Goal: Task Accomplishment & Management: Manage account settings

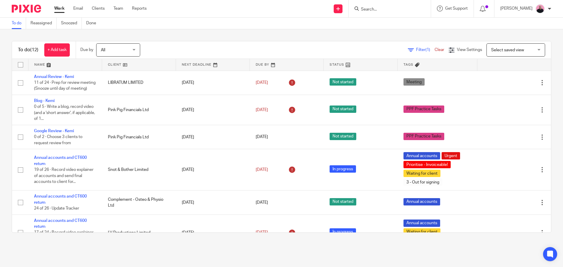
click at [386, 8] on input "Search" at bounding box center [386, 9] width 53 height 5
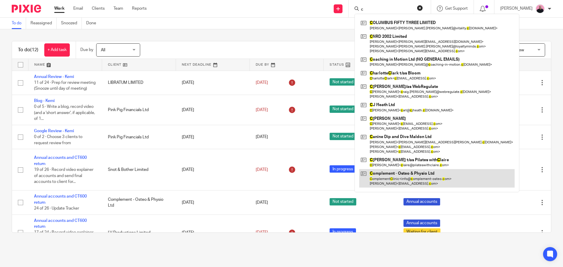
type input "c"
click at [389, 173] on link at bounding box center [436, 178] width 155 height 18
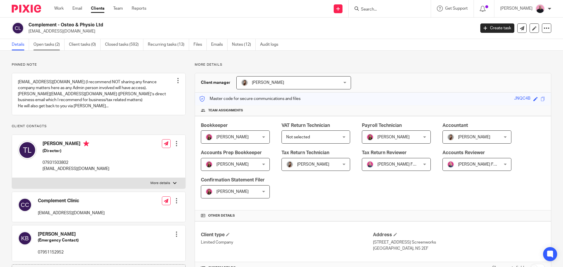
click at [45, 41] on link "Open tasks (2)" at bounding box center [48, 44] width 31 height 11
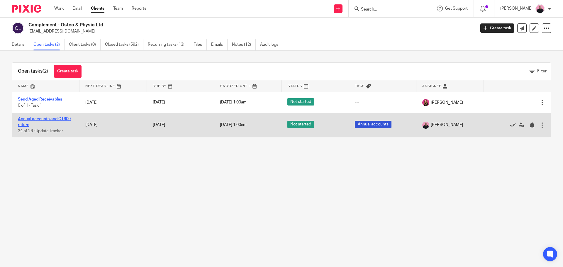
click at [34, 121] on link "Annual accounts and CT600 return" at bounding box center [44, 122] width 53 height 10
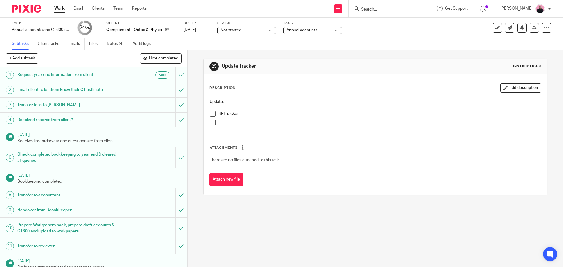
click at [211, 114] on span at bounding box center [213, 114] width 6 height 6
click at [211, 121] on span at bounding box center [213, 123] width 6 height 6
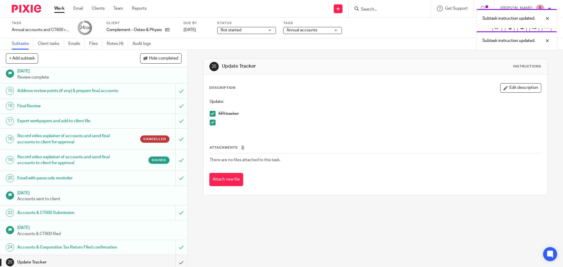
scroll to position [267, 0]
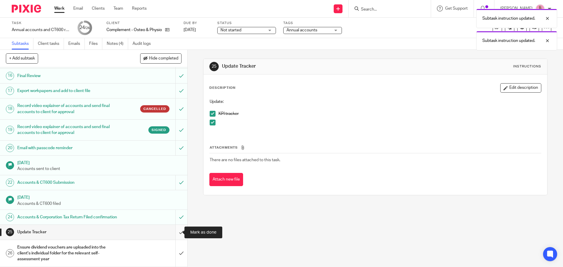
click at [173, 233] on input "submit" at bounding box center [93, 232] width 187 height 15
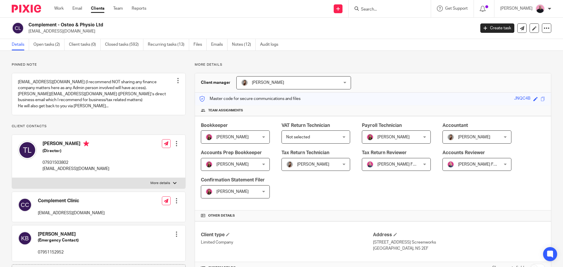
drag, startPoint x: 50, startPoint y: 149, endPoint x: 86, endPoint y: 150, distance: 35.8
click at [86, 150] on div "[PERSON_NAME] (Director) 07931503802 [EMAIL_ADDRESS][DOMAIN_NAME]" at bounding box center [63, 156] width 91 height 37
copy h4 "[PERSON_NAME]"
click at [379, 11] on input "Search" at bounding box center [386, 9] width 53 height 5
paste input "[PERSON_NAME]"
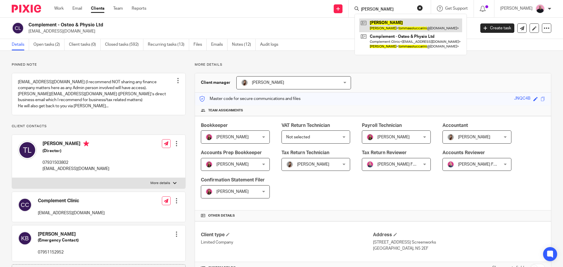
type input "[PERSON_NAME]"
click at [423, 8] on button "reset" at bounding box center [420, 8] width 6 height 6
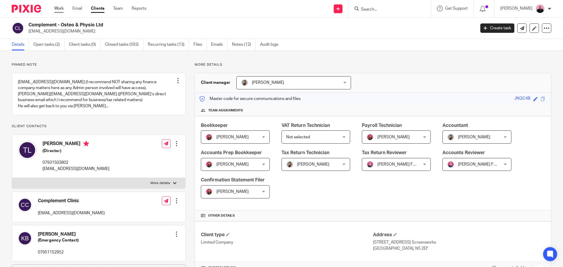
click at [61, 8] on link "Work" at bounding box center [58, 9] width 9 height 6
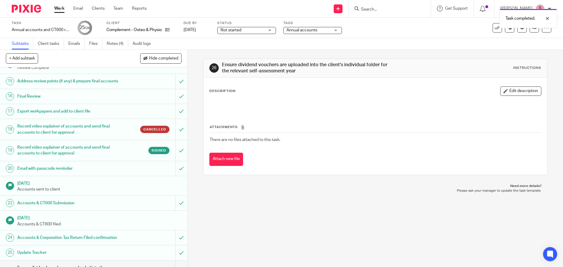
scroll to position [267, 0]
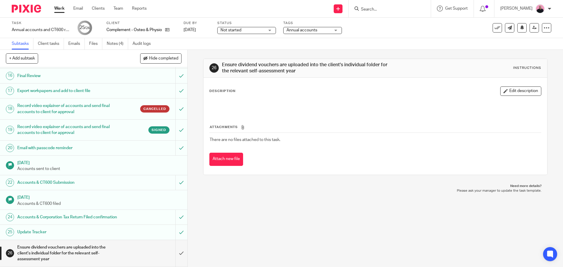
scroll to position [267, 0]
click at [90, 123] on h1 "Record video explainer of accounts and send final accounts to client for approv…" at bounding box center [67, 130] width 101 height 15
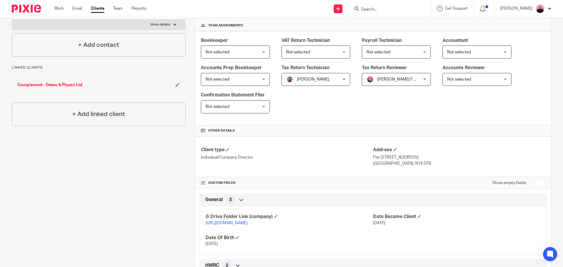
scroll to position [174, 0]
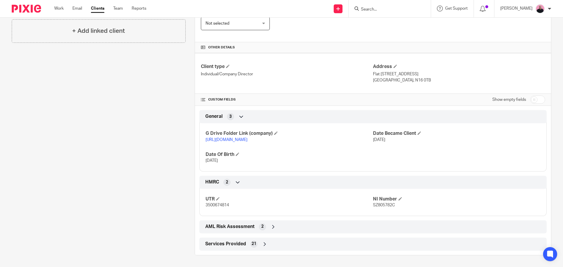
click at [247, 138] on link "https://drive.google.com/drive/folders/1tPphgf1nWJxH9Od3Tr4VW9_ZKRx39lx_?usp=dr…" at bounding box center [227, 140] width 42 height 4
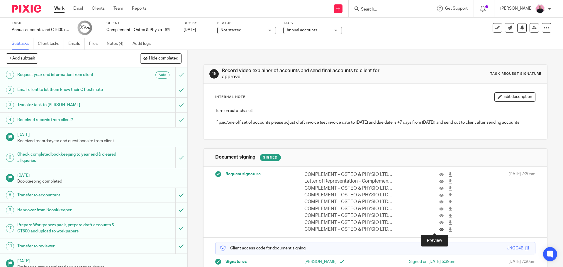
click at [439, 229] on icon at bounding box center [441, 230] width 4 height 4
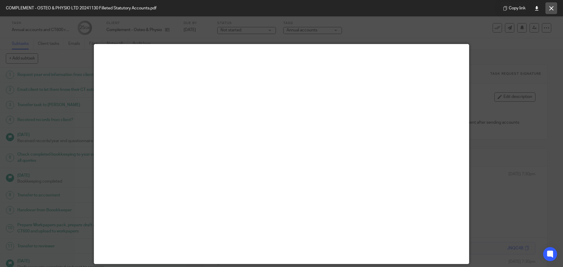
click at [549, 9] on icon at bounding box center [551, 8] width 4 height 4
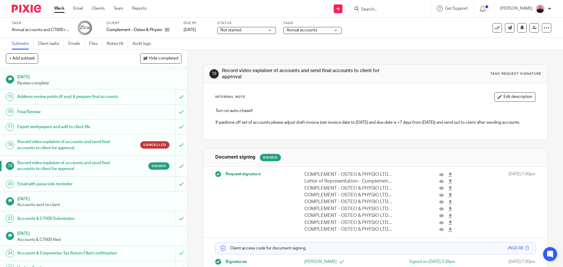
scroll to position [267, 0]
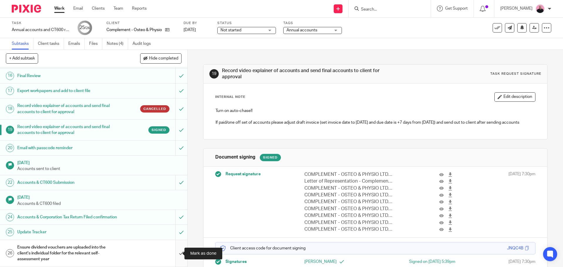
click at [175, 253] on input "submit" at bounding box center [93, 253] width 187 height 27
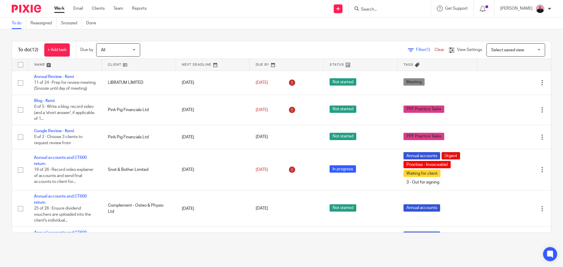
click at [381, 10] on input "Search" at bounding box center [386, 9] width 53 height 5
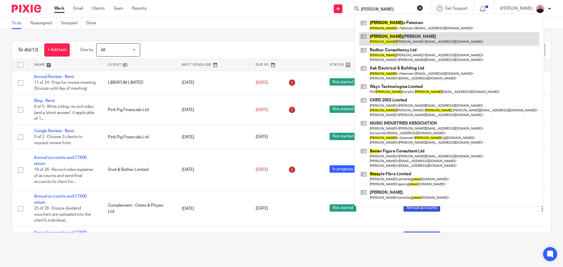
type input "[PERSON_NAME]"
click at [400, 40] on link at bounding box center [449, 38] width 180 height 13
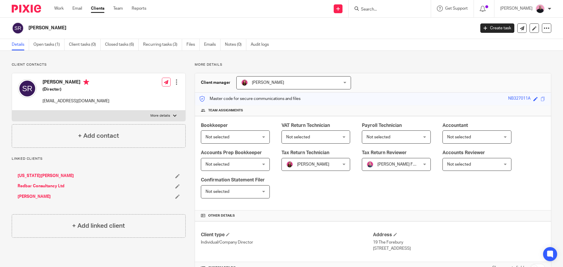
drag, startPoint x: 67, startPoint y: 30, endPoint x: 26, endPoint y: 28, distance: 40.8
click at [26, 28] on div "[PERSON_NAME]" at bounding box center [242, 28] width 460 height 12
copy div "[PERSON_NAME]"
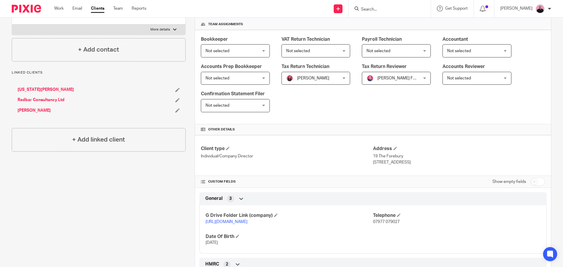
scroll to position [147, 0]
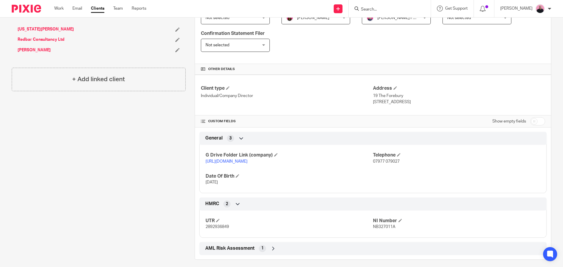
click at [247, 161] on link "https://drive.google.com/drive/folders/1yusOzgy8kdrF1b09fbR3d6OxyP2rxiUD?usp=dr…" at bounding box center [227, 162] width 42 height 4
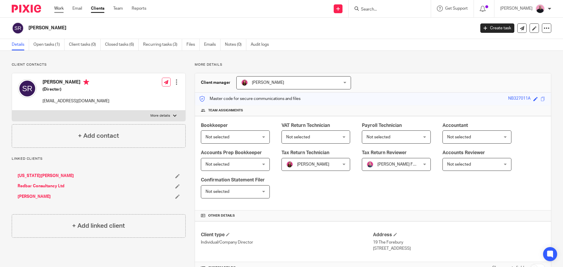
click at [57, 9] on link "Work" at bounding box center [58, 9] width 9 height 6
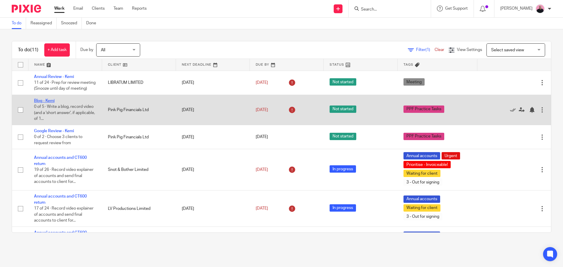
click at [46, 103] on link "Blog - Kemi" at bounding box center [44, 101] width 21 height 4
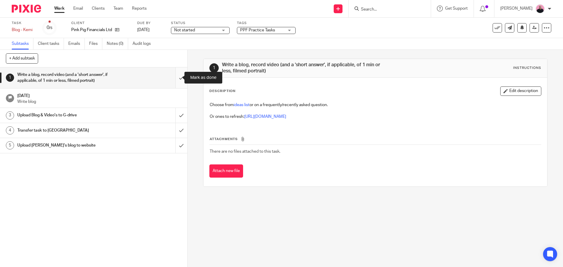
click at [173, 78] on input "submit" at bounding box center [93, 77] width 187 height 21
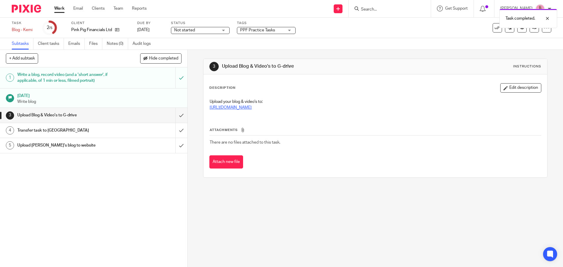
click at [252, 106] on link "[URL][DOMAIN_NAME]" at bounding box center [231, 108] width 42 height 4
click at [177, 115] on input "submit" at bounding box center [93, 115] width 187 height 15
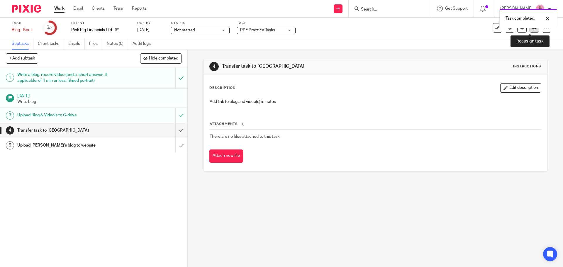
click at [532, 29] on icon at bounding box center [534, 28] width 4 height 4
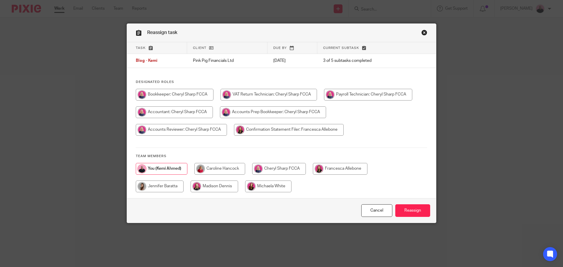
click at [213, 188] on input "radio" at bounding box center [215, 187] width 48 height 12
radio input "true"
click at [419, 212] on input "Reassign" at bounding box center [412, 210] width 35 height 13
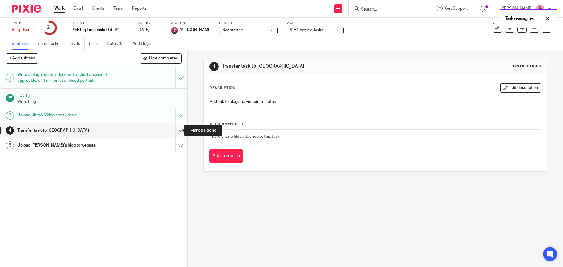
click at [175, 131] on input "submit" at bounding box center [93, 130] width 187 height 15
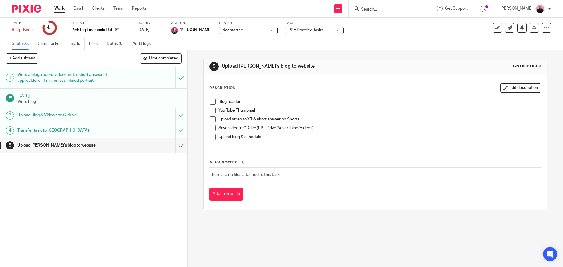
click at [62, 10] on link "Work" at bounding box center [59, 9] width 10 height 6
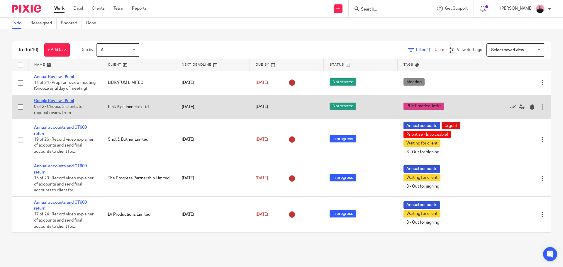
click at [58, 103] on link "Google Review - Kemi" at bounding box center [54, 101] width 40 height 4
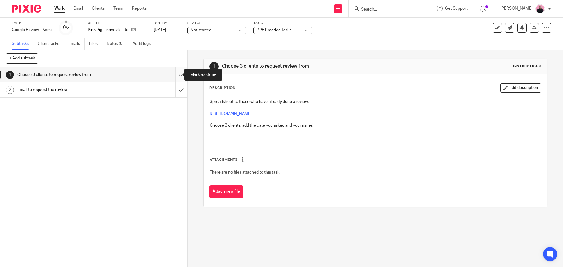
click at [173, 76] on input "submit" at bounding box center [93, 74] width 187 height 15
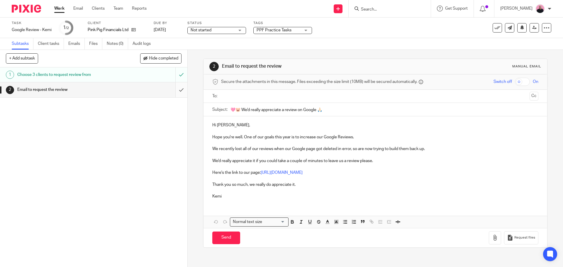
click at [175, 91] on input "submit" at bounding box center [93, 89] width 187 height 15
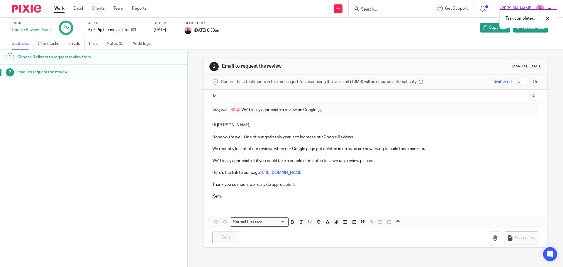
click at [63, 8] on link "Work" at bounding box center [59, 9] width 10 height 6
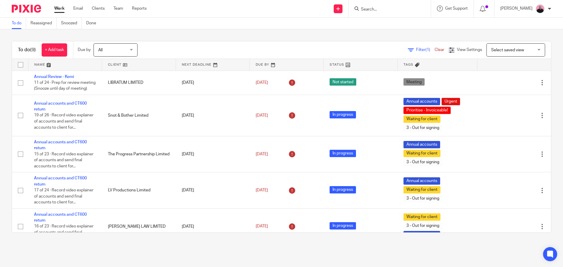
click at [372, 8] on input "Search" at bounding box center [386, 9] width 53 height 5
paste input "Allemby Hunt"
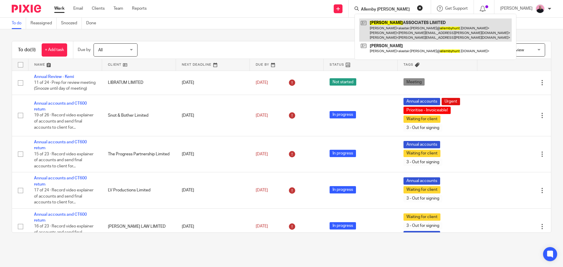
type input "Allemby Hunt"
click at [390, 27] on link at bounding box center [435, 29] width 152 height 23
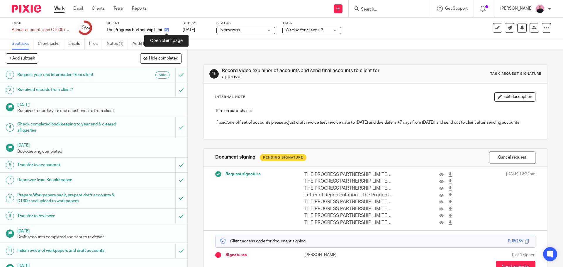
click at [165, 30] on icon at bounding box center [167, 30] width 4 height 4
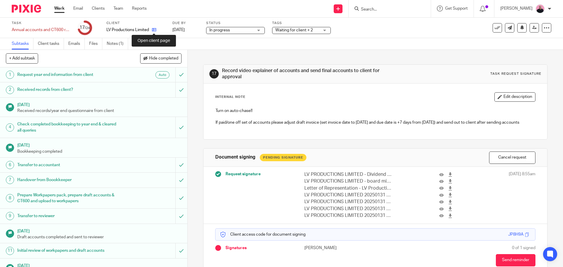
click at [155, 30] on icon at bounding box center [154, 30] width 4 height 4
click at [162, 30] on icon at bounding box center [164, 30] width 4 height 4
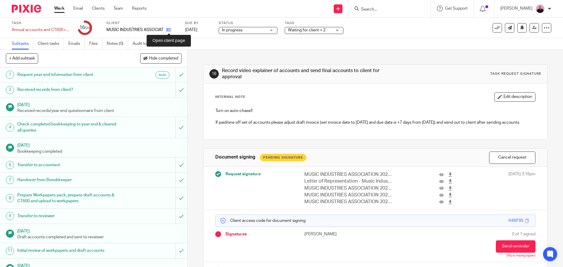
click at [170, 29] on icon at bounding box center [168, 30] width 4 height 4
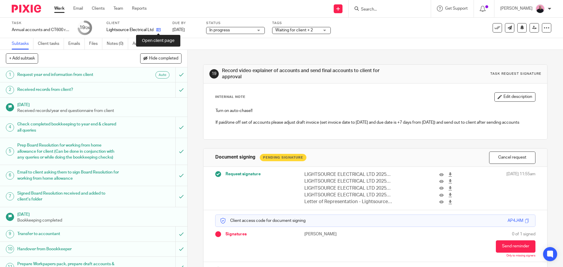
click at [158, 30] on icon at bounding box center [158, 30] width 4 height 4
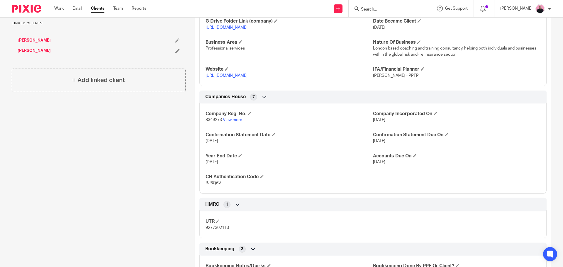
scroll to position [293, 0]
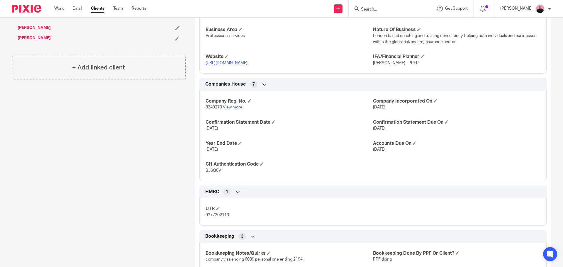
click at [228, 109] on link "View more" at bounding box center [232, 107] width 19 height 4
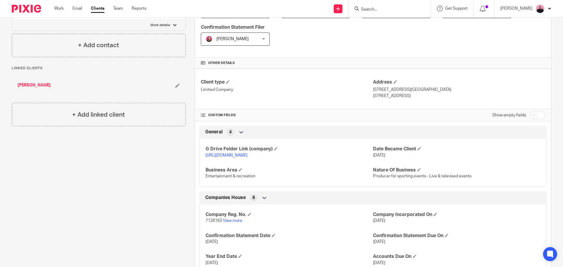
scroll to position [205, 0]
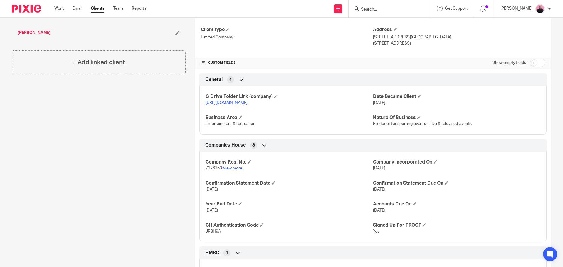
click at [235, 170] on link "View more" at bounding box center [232, 168] width 19 height 4
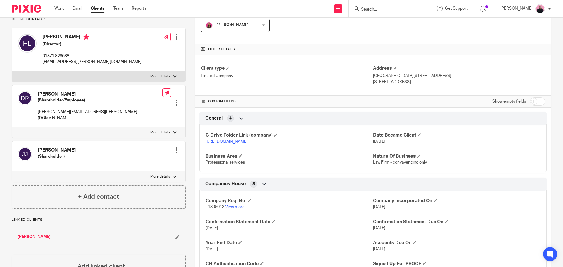
scroll to position [235, 0]
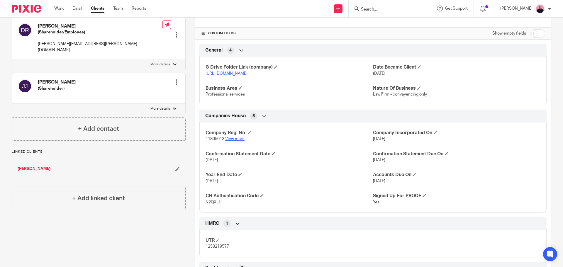
click at [234, 141] on link "View more" at bounding box center [234, 139] width 19 height 4
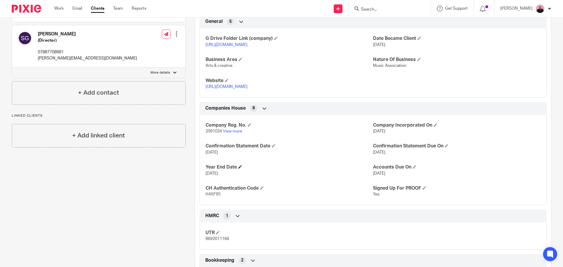
scroll to position [264, 0]
click at [232, 133] on link "View more" at bounding box center [232, 131] width 19 height 4
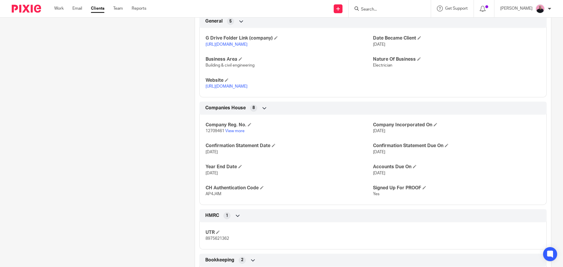
scroll to position [264, 0]
click at [237, 133] on link "View more" at bounding box center [234, 131] width 19 height 4
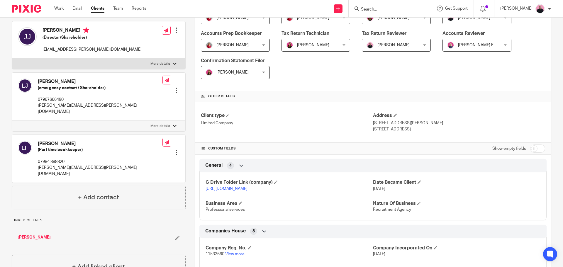
scroll to position [176, 0]
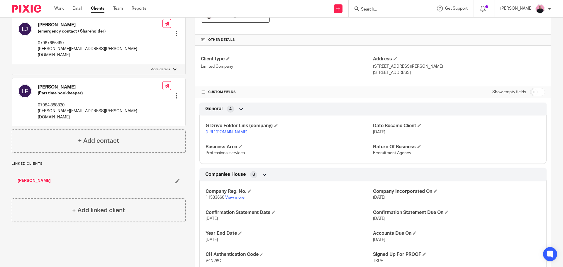
click at [243, 133] on link "[URL][DOMAIN_NAME]" at bounding box center [227, 132] width 42 height 4
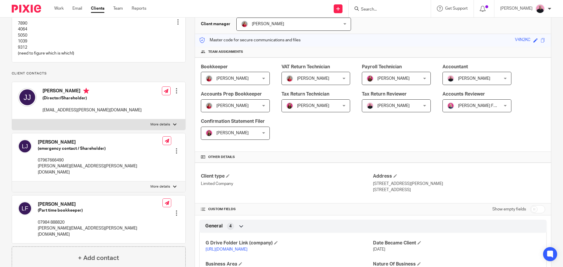
click at [173, 126] on div at bounding box center [175, 125] width 4 height 4
click at [12, 119] on input "More details" at bounding box center [12, 119] width 0 height 0
checkbox input "true"
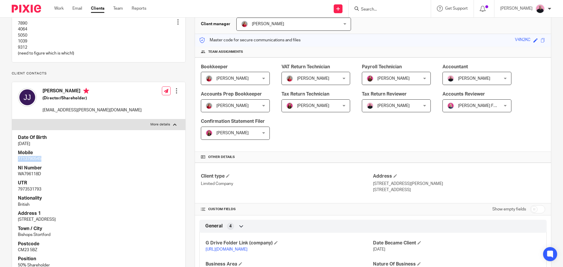
drag, startPoint x: 44, startPoint y: 166, endPoint x: 18, endPoint y: 167, distance: 26.4
click at [18, 167] on div "Date Of Birth 30 Jul 1958 Mobile 7713790545 NI Number WA796118D UTR 7973531793 …" at bounding box center [98, 201] width 173 height 143
copy p "7713790545"
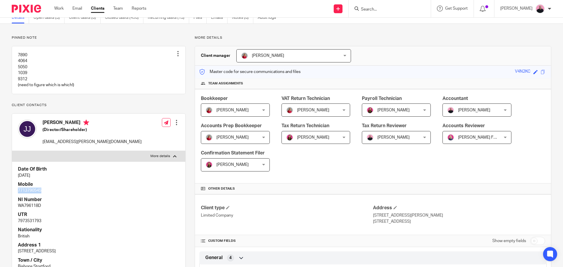
scroll to position [0, 0]
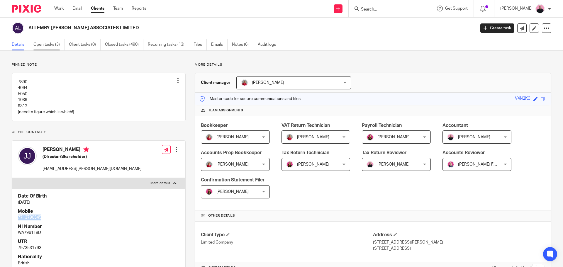
click at [45, 45] on link "Open tasks (3)" at bounding box center [48, 44] width 31 height 11
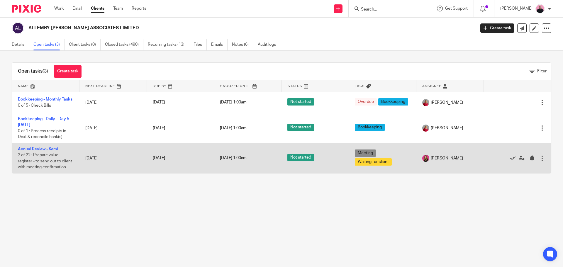
click at [44, 151] on link "Annual Review - Kemi" at bounding box center [38, 149] width 40 height 4
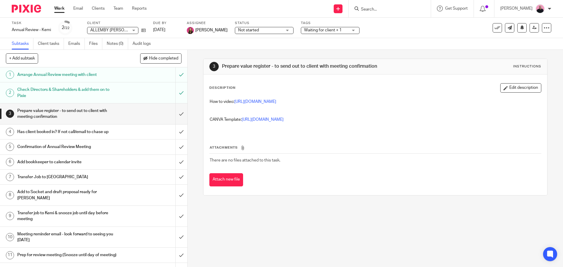
scroll to position [88, 0]
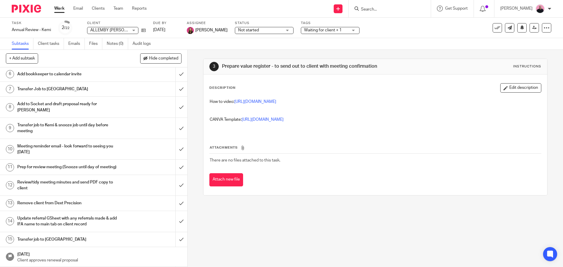
click at [53, 142] on h1 "Meeting reminder email - look forward to seeing you [DATE]" at bounding box center [67, 149] width 101 height 15
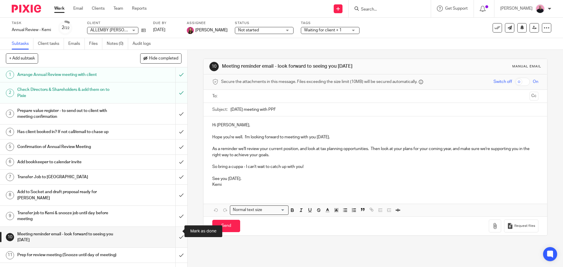
click at [174, 233] on input "submit" at bounding box center [93, 237] width 187 height 21
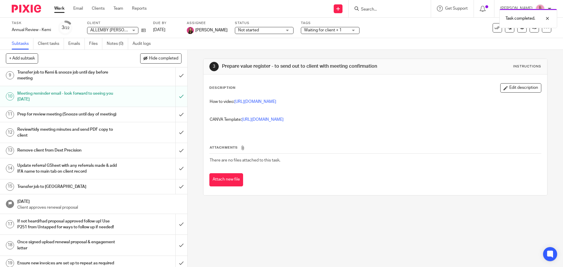
scroll to position [147, 0]
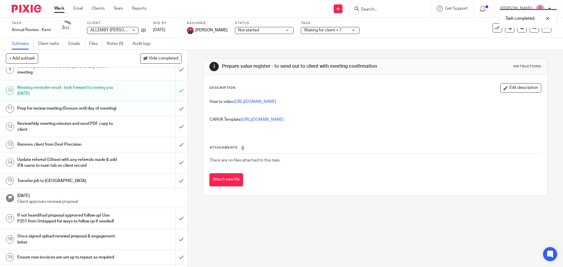
click at [75, 110] on h1 "Prep for review meeting (Snooze until day of meeting)" at bounding box center [67, 108] width 101 height 9
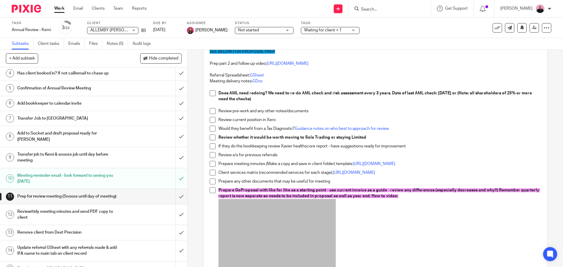
scroll to position [88, 0]
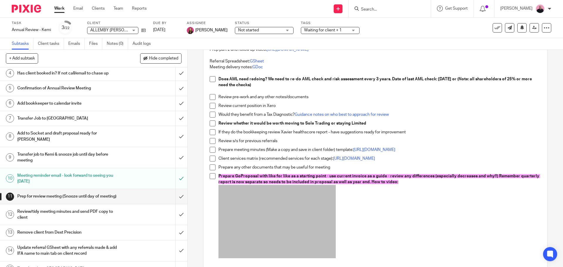
click at [211, 81] on span at bounding box center [213, 79] width 6 height 6
click at [212, 98] on span at bounding box center [213, 97] width 6 height 6
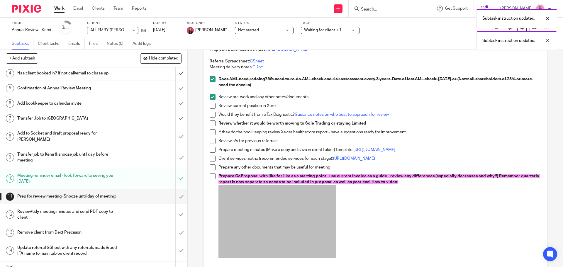
click at [212, 106] on span at bounding box center [213, 106] width 6 height 6
click at [211, 116] on span at bounding box center [213, 115] width 6 height 6
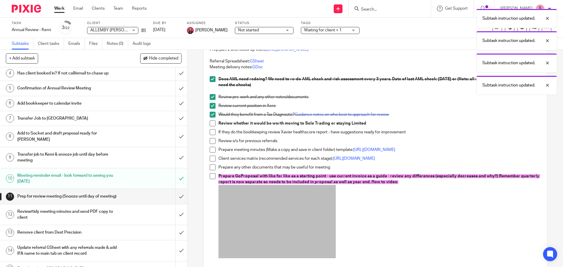
click at [211, 123] on span at bounding box center [213, 124] width 6 height 6
drag, startPoint x: 212, startPoint y: 132, endPoint x: 212, endPoint y: 138, distance: 5.6
click at [212, 132] on span at bounding box center [213, 132] width 6 height 6
click at [212, 141] on span at bounding box center [213, 141] width 6 height 6
click at [211, 150] on span at bounding box center [213, 150] width 6 height 6
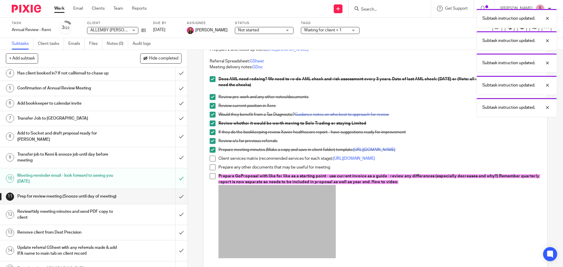
click at [210, 162] on span at bounding box center [213, 159] width 6 height 6
click at [212, 170] on span at bounding box center [213, 168] width 6 height 6
click at [212, 179] on span at bounding box center [213, 176] width 6 height 6
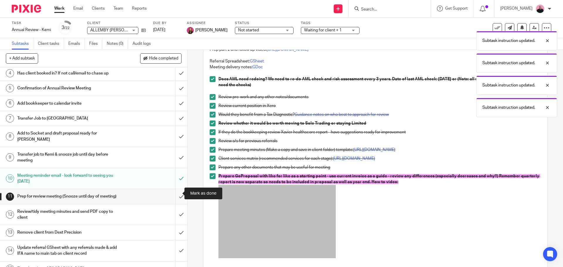
click at [177, 193] on input "submit" at bounding box center [93, 196] width 187 height 15
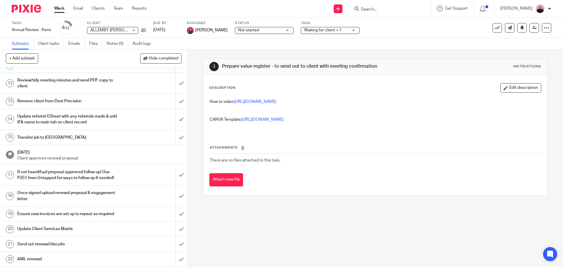
scroll to position [172, 0]
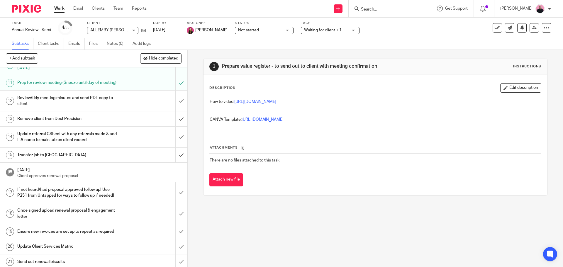
click at [115, 98] on div "Review/tidy meeting minutes and send PDF copy to client" at bounding box center [93, 101] width 152 height 15
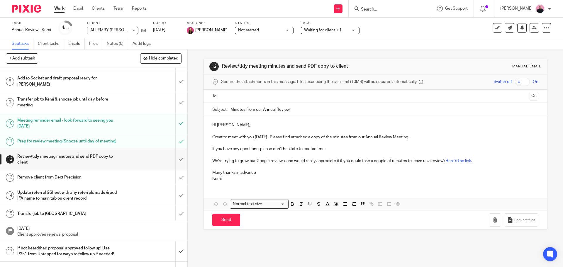
scroll to position [84, 0]
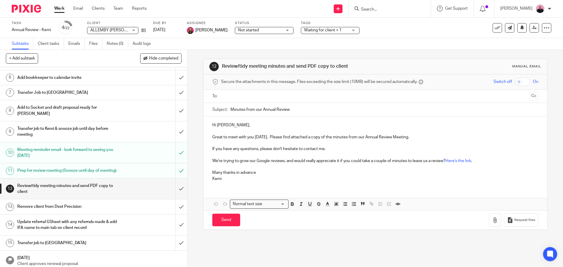
click at [61, 9] on link "Work" at bounding box center [59, 9] width 10 height 6
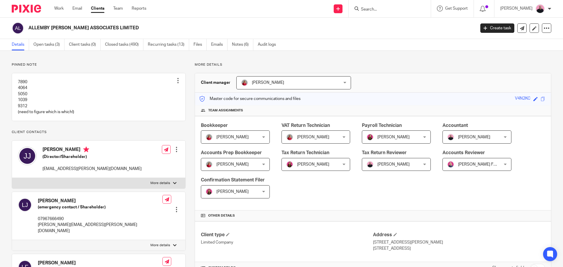
drag, startPoint x: 42, startPoint y: 152, endPoint x: 86, endPoint y: 153, distance: 44.3
click at [86, 153] on div "Johnny Johnstone (Director/Shareholder) alastair.johnstone@allembyhunt.co.uk" at bounding box center [80, 159] width 124 height 31
copy h4 "Johnny Johnstone"
